Goal: Task Accomplishment & Management: Use online tool/utility

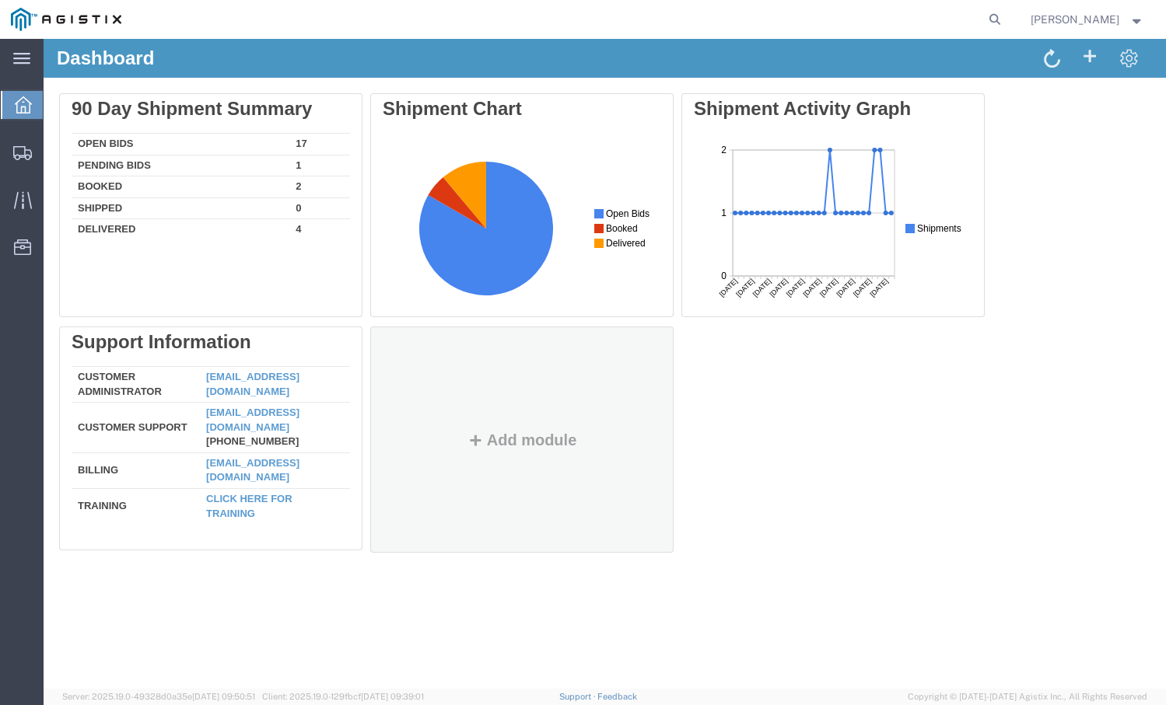
click at [465, 604] on div "Dashboard Delete 90 Day Shipment Summary Open Bids 17 Pending Bids 1 Booked 2 S…" at bounding box center [605, 364] width 1122 height 650
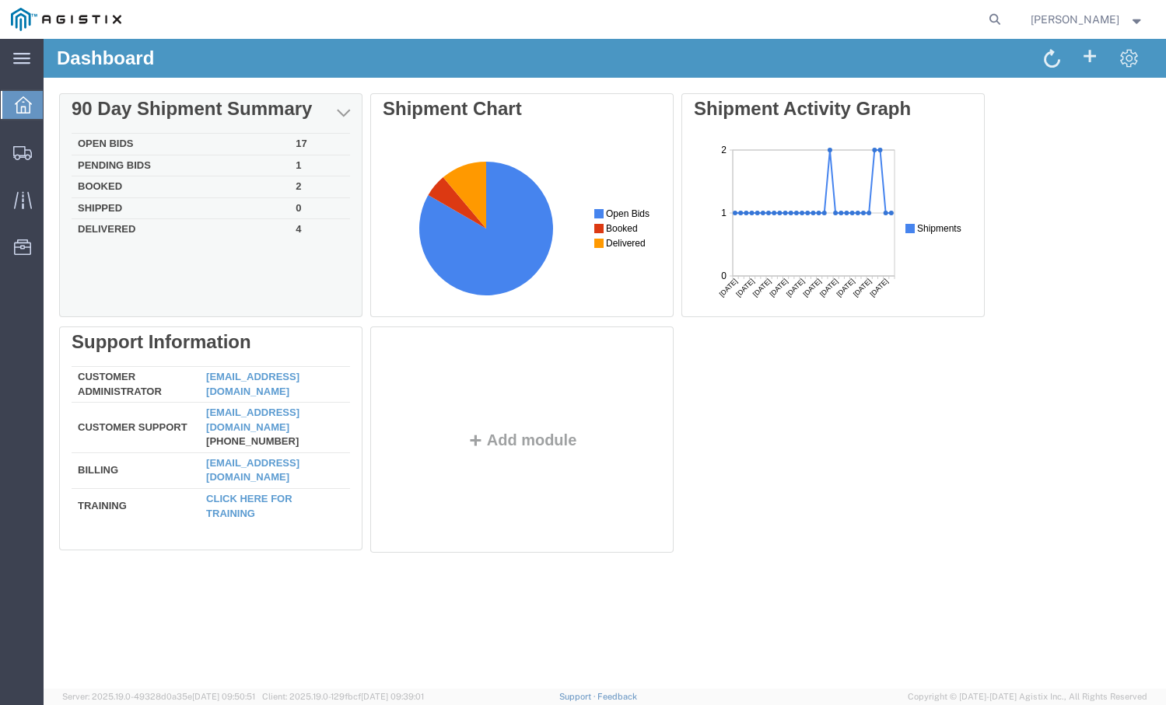
click at [164, 143] on td "Open Bids" at bounding box center [181, 145] width 218 height 22
